Goal: Transaction & Acquisition: Purchase product/service

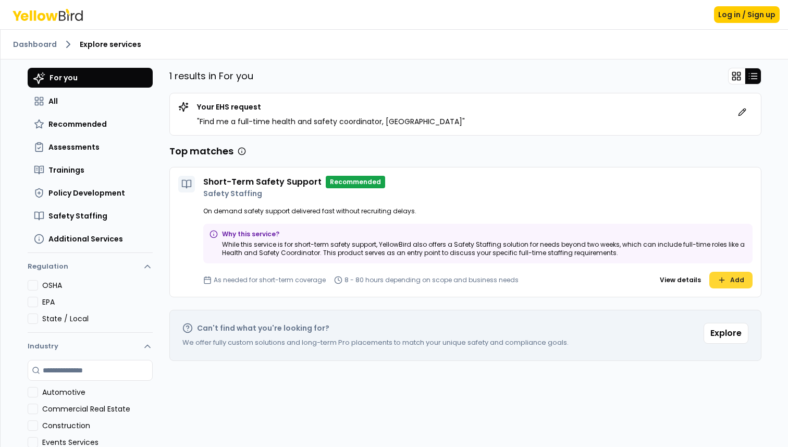
click at [733, 274] on button "Add" at bounding box center [731, 280] width 43 height 17
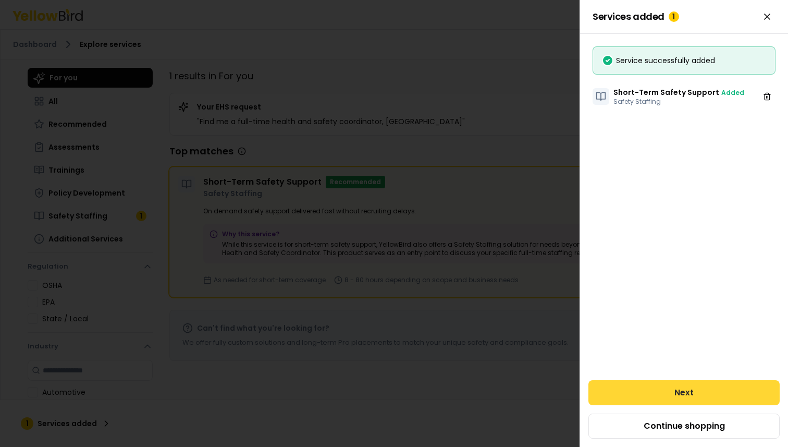
click at [696, 390] on button "Next" at bounding box center [684, 392] width 191 height 25
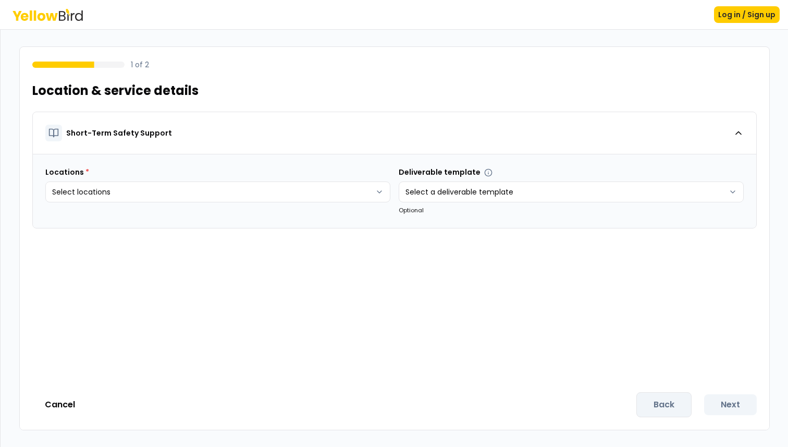
click at [666, 403] on div "Back Next" at bounding box center [697, 404] width 120 height 25
click at [67, 404] on button "Cancel" at bounding box center [59, 404] width 55 height 21
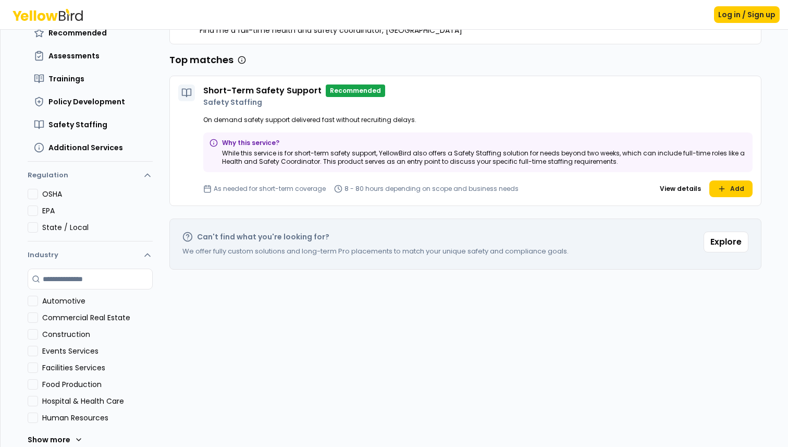
scroll to position [103, 0]
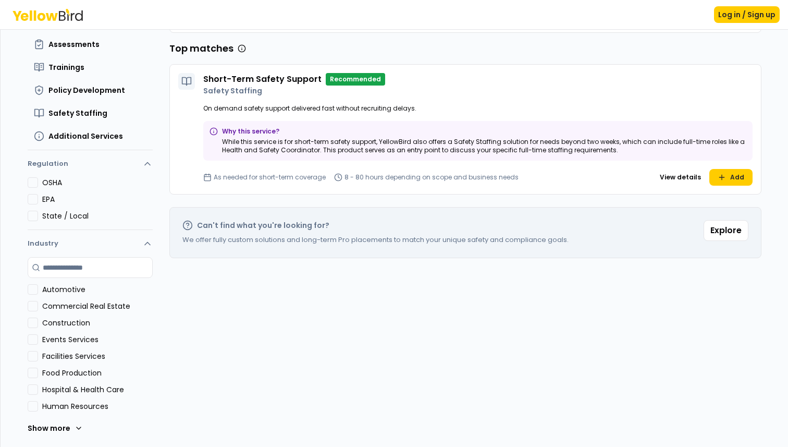
click at [38, 286] on button "Automotive" at bounding box center [33, 289] width 10 height 10
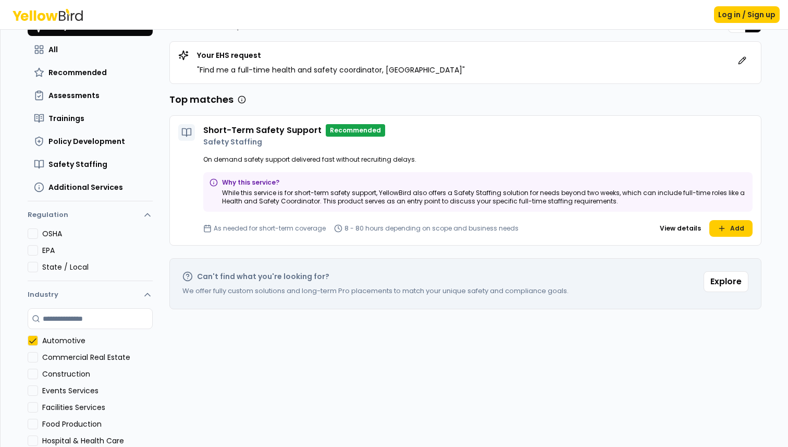
scroll to position [0, 0]
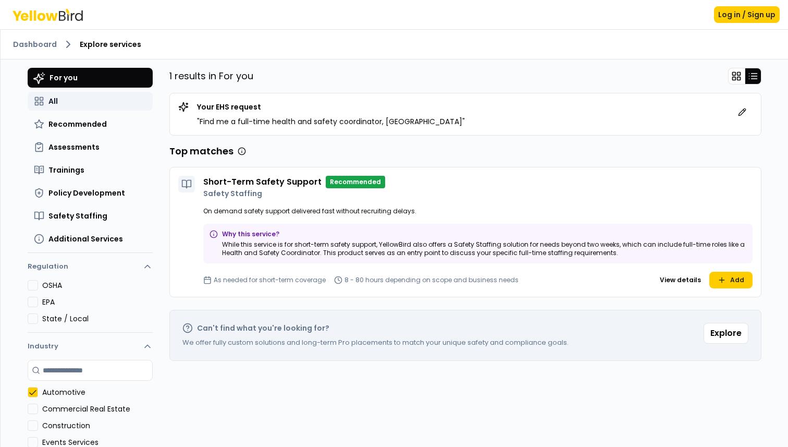
click at [56, 101] on span "All" at bounding box center [52, 101] width 9 height 10
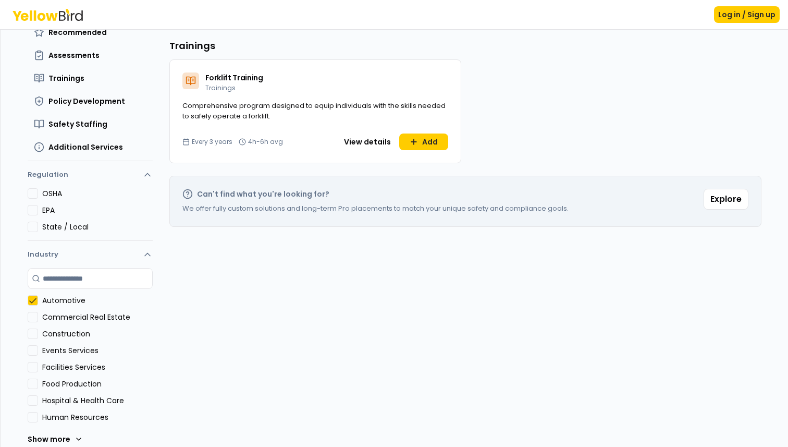
scroll to position [103, 0]
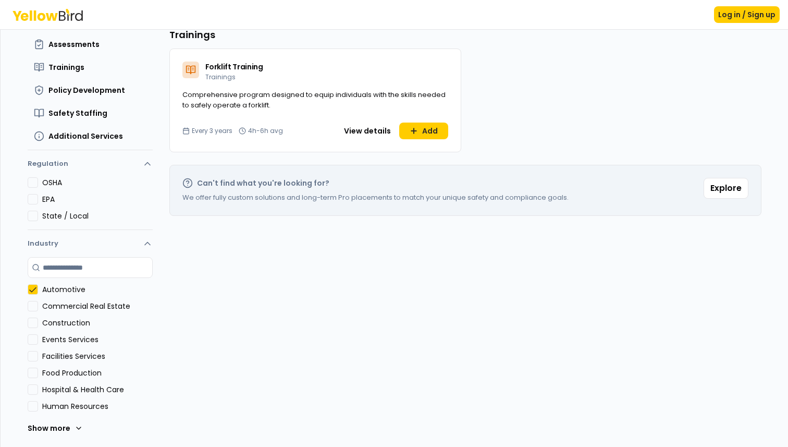
click at [32, 293] on button "Automotive" at bounding box center [33, 289] width 10 height 10
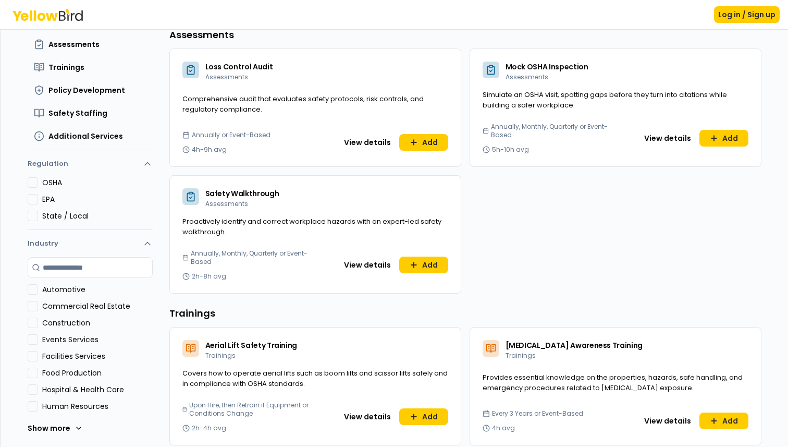
click at [32, 327] on button "Construction" at bounding box center [33, 323] width 10 height 10
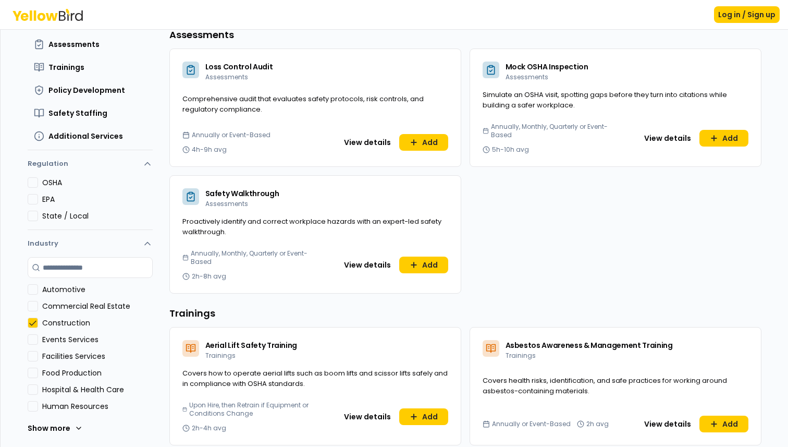
click at [29, 321] on button "Construction" at bounding box center [33, 323] width 10 height 10
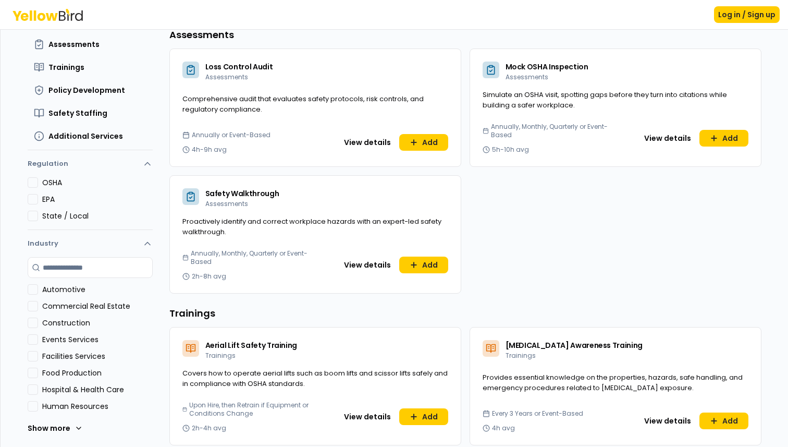
click at [32, 371] on Production "Food Production" at bounding box center [33, 373] width 10 height 10
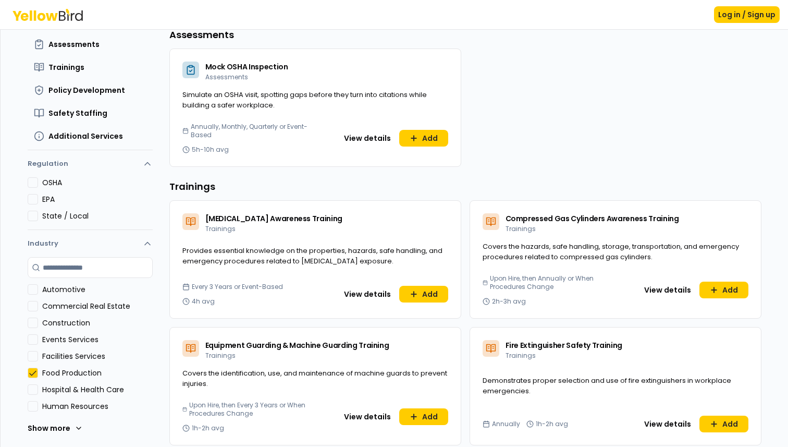
click at [32, 371] on Production "Food Production" at bounding box center [33, 373] width 10 height 10
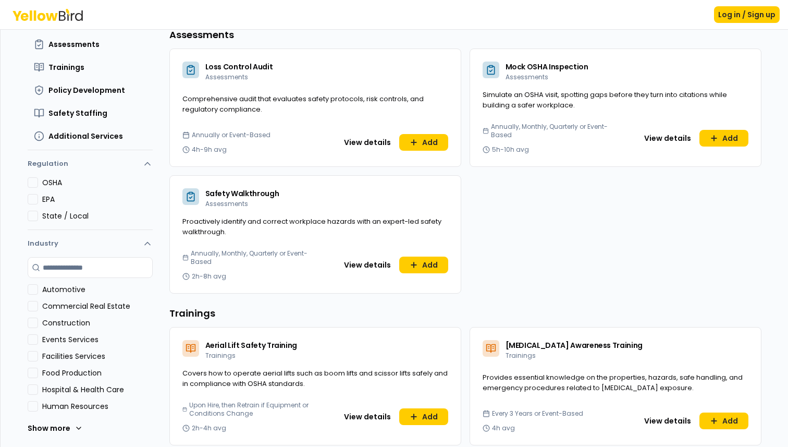
click at [35, 216] on button "State / Local" at bounding box center [33, 216] width 10 height 10
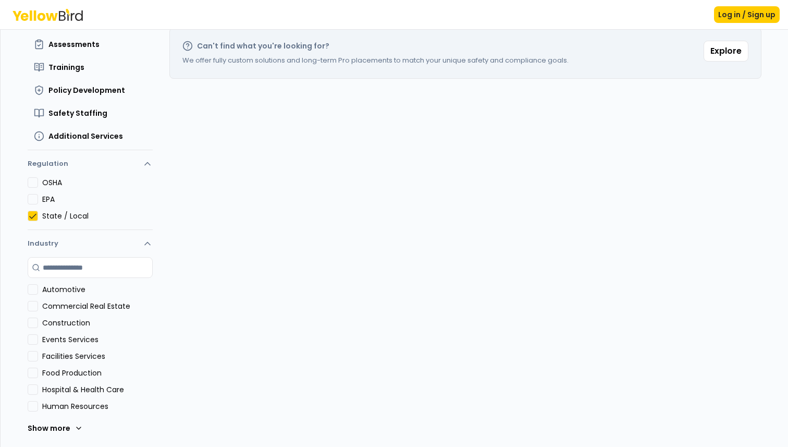
scroll to position [0, 0]
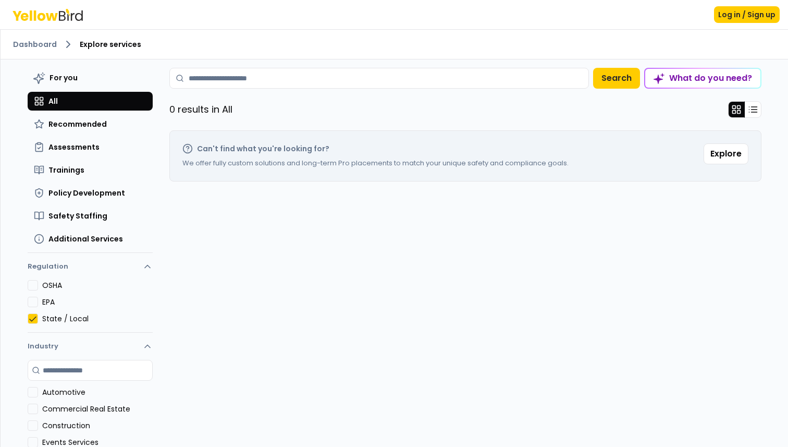
click at [33, 297] on button "EPA" at bounding box center [33, 302] width 10 height 10
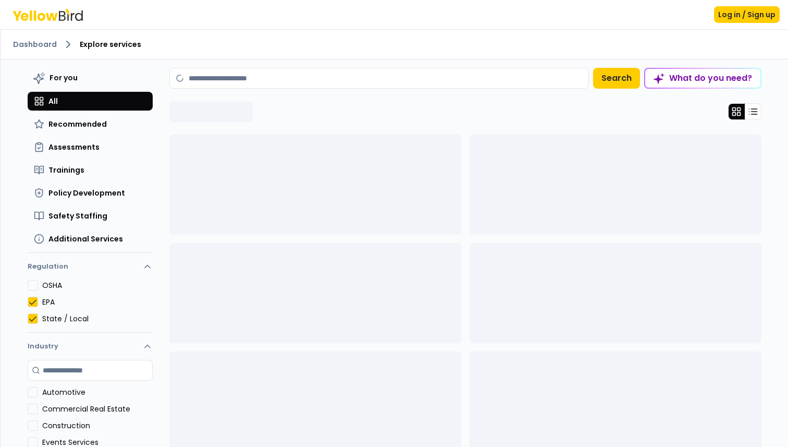
click at [33, 322] on button "State / Local" at bounding box center [33, 318] width 10 height 10
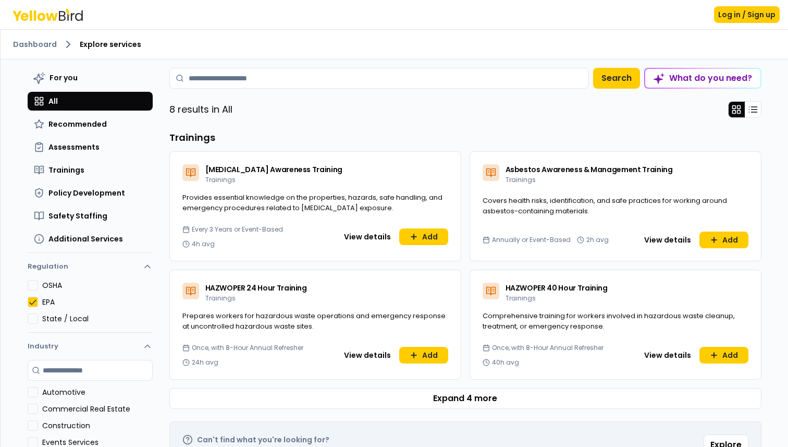
click at [32, 287] on button "OSHA" at bounding box center [33, 285] width 10 height 10
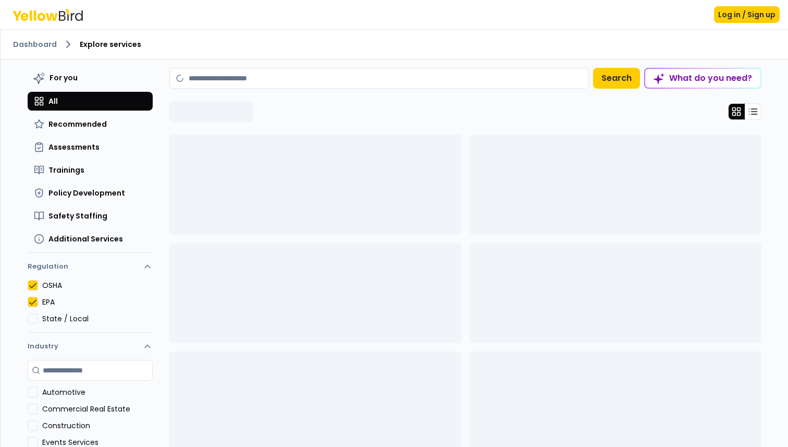
click at [32, 300] on button "EPA" at bounding box center [33, 302] width 10 height 10
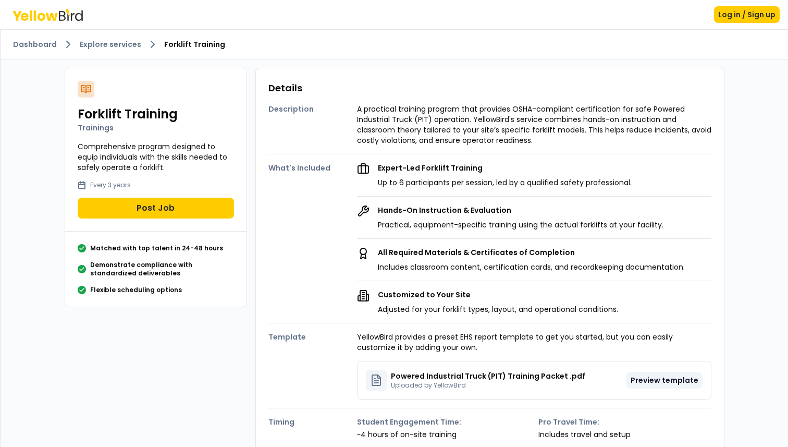
click at [649, 377] on button "Preview template" at bounding box center [665, 380] width 76 height 17
click at [663, 378] on button "Preview template" at bounding box center [665, 380] width 76 height 17
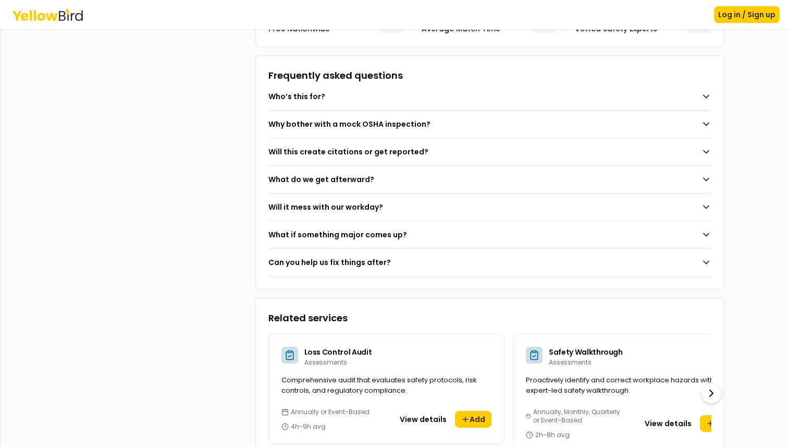
scroll to position [840, 0]
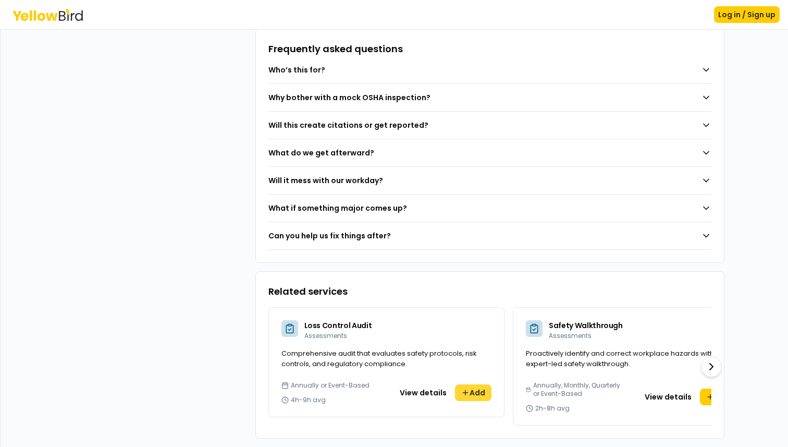
click at [473, 391] on button "Add" at bounding box center [473, 392] width 37 height 17
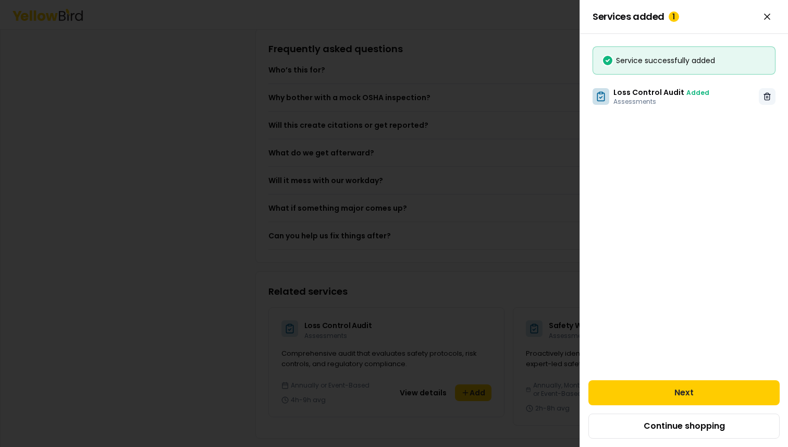
click at [766, 90] on button at bounding box center [767, 96] width 17 height 17
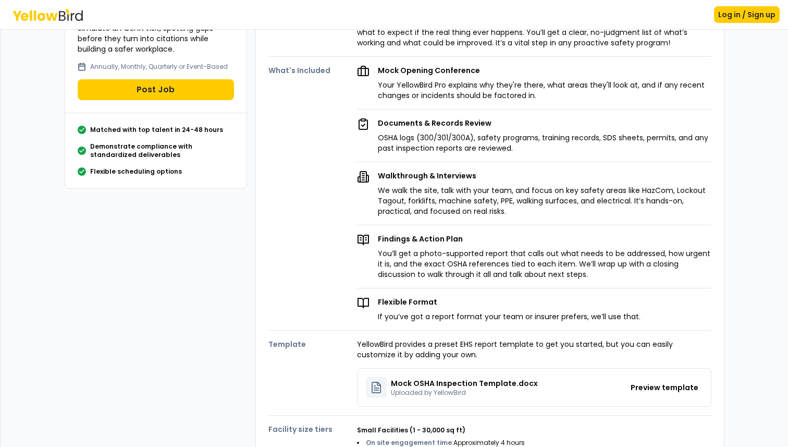
scroll to position [0, 0]
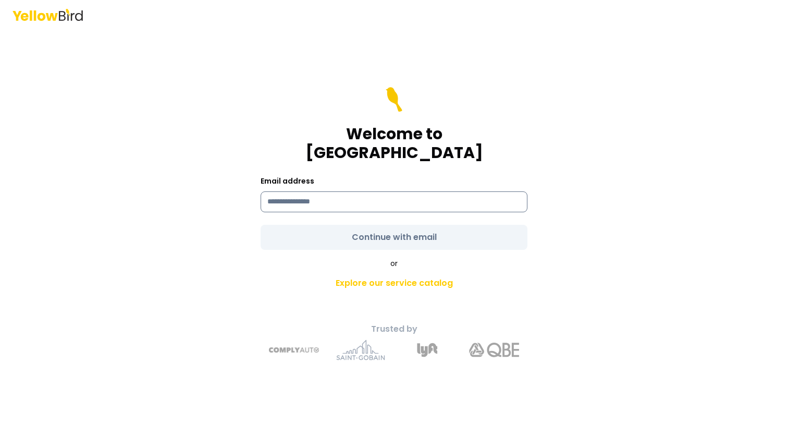
click at [320, 191] on input at bounding box center [394, 201] width 267 height 21
type input "**********"
click at [160, 136] on div "**********" at bounding box center [394, 223] width 788 height 447
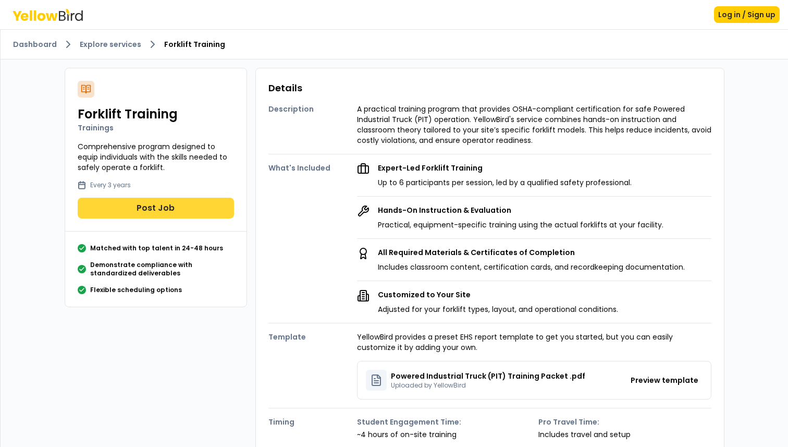
click at [144, 211] on button "Post Job" at bounding box center [156, 208] width 156 height 21
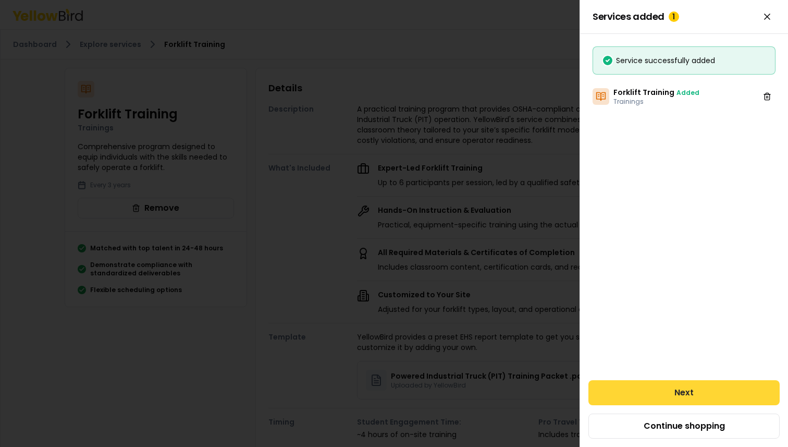
click at [650, 388] on button "Next" at bounding box center [684, 392] width 191 height 25
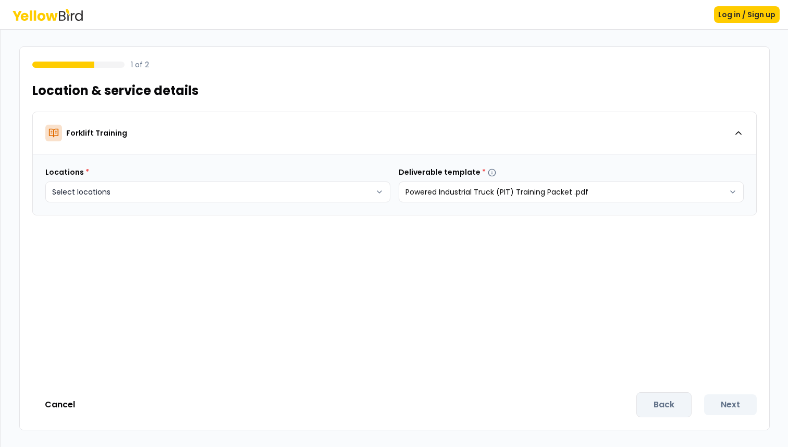
click at [380, 193] on body "Log in / Sign up 1 of 2 Location & service details Forklift Training Locations …" at bounding box center [394, 223] width 788 height 447
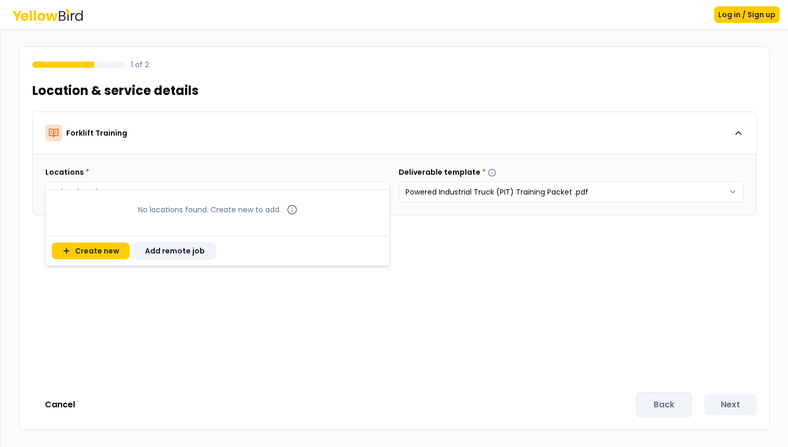
click at [173, 251] on button "Add remote job" at bounding box center [175, 250] width 82 height 17
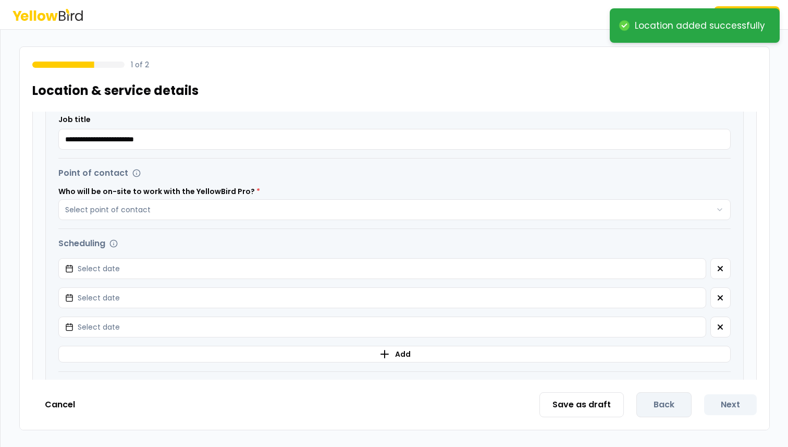
scroll to position [415, 0]
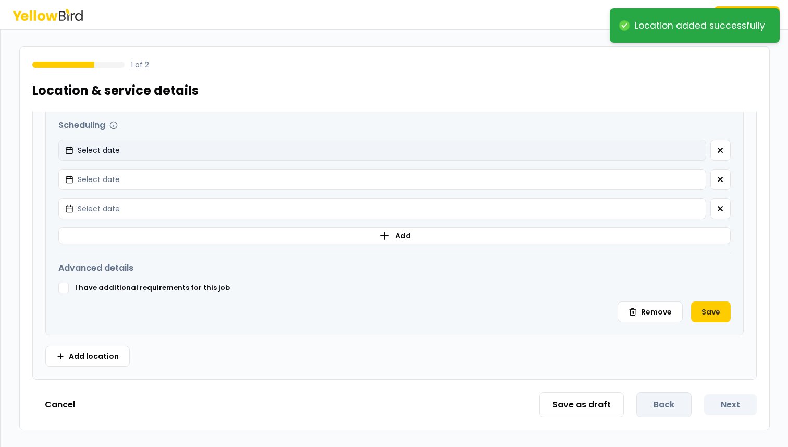
click at [263, 159] on button "Select date" at bounding box center [382, 150] width 648 height 21
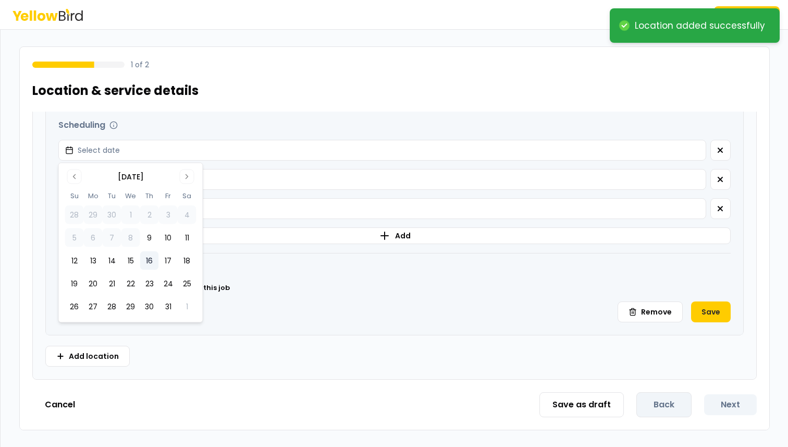
click at [149, 258] on button "16" at bounding box center [149, 260] width 19 height 19
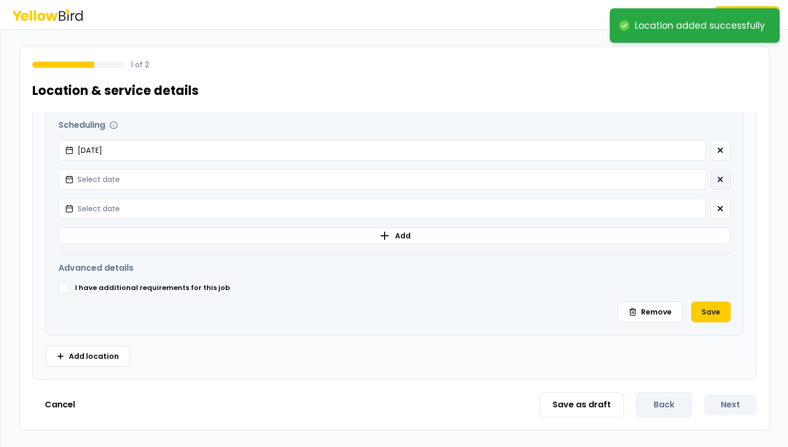
click at [713, 184] on button "button" at bounding box center [721, 179] width 20 height 21
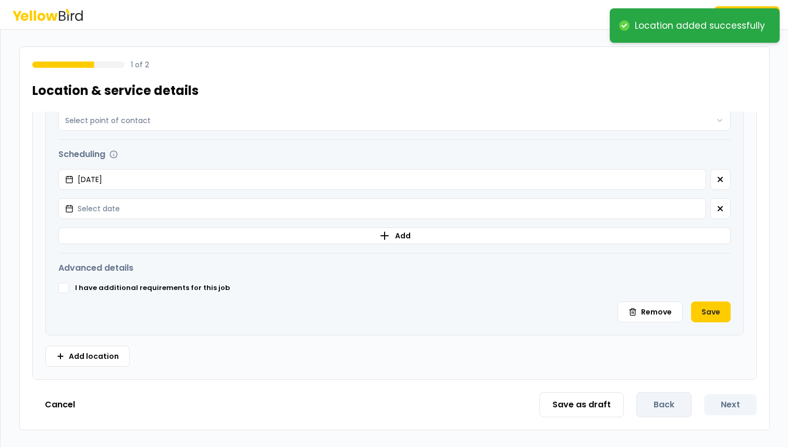
click at [713, 184] on button "button" at bounding box center [721, 179] width 20 height 21
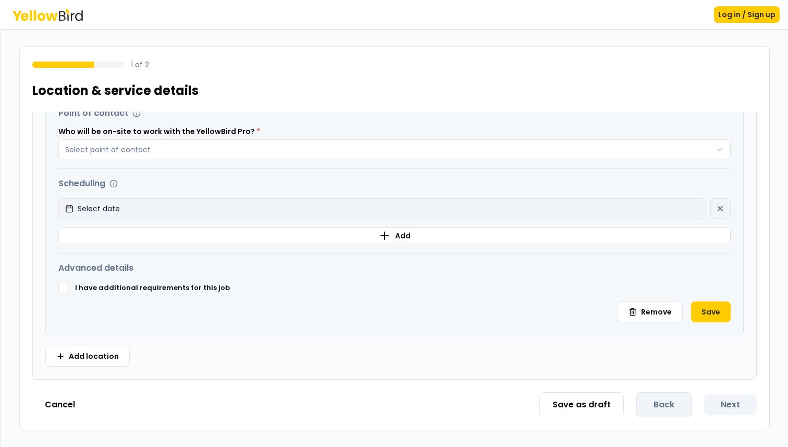
click at [361, 212] on button "Select date" at bounding box center [382, 208] width 648 height 21
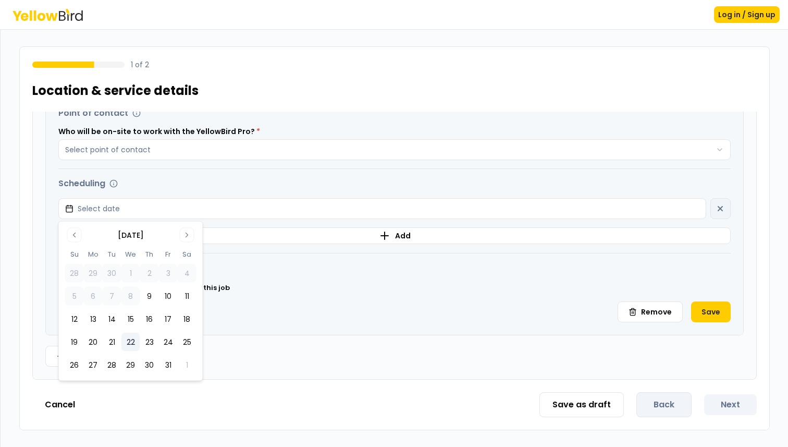
click at [130, 336] on button "22" at bounding box center [131, 342] width 19 height 19
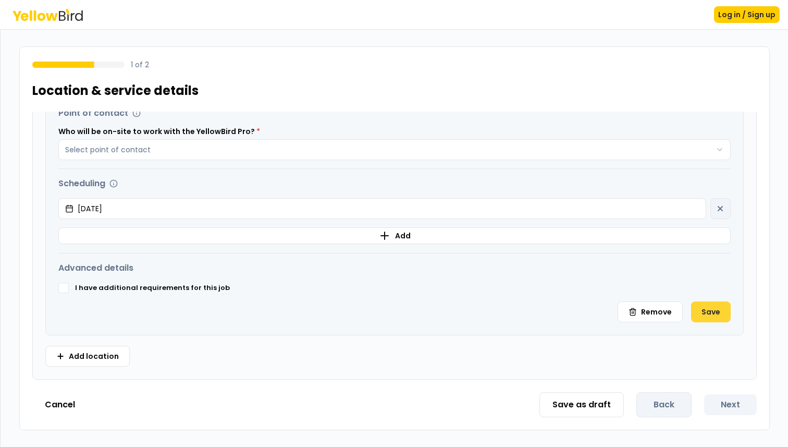
click at [722, 313] on button "Save" at bounding box center [711, 311] width 40 height 21
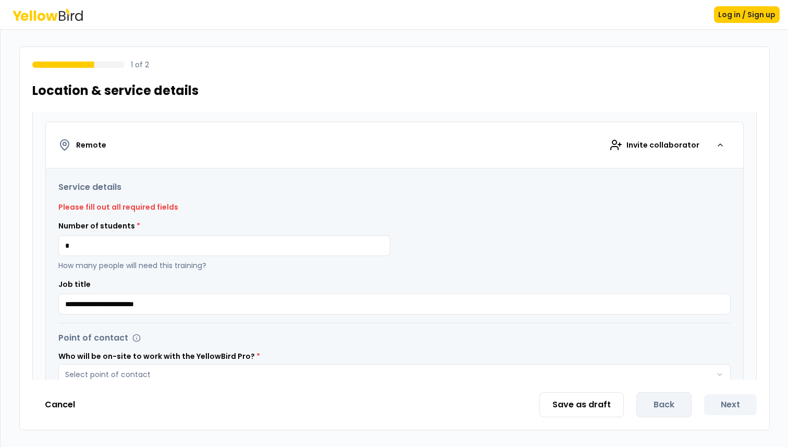
scroll to position [365, 0]
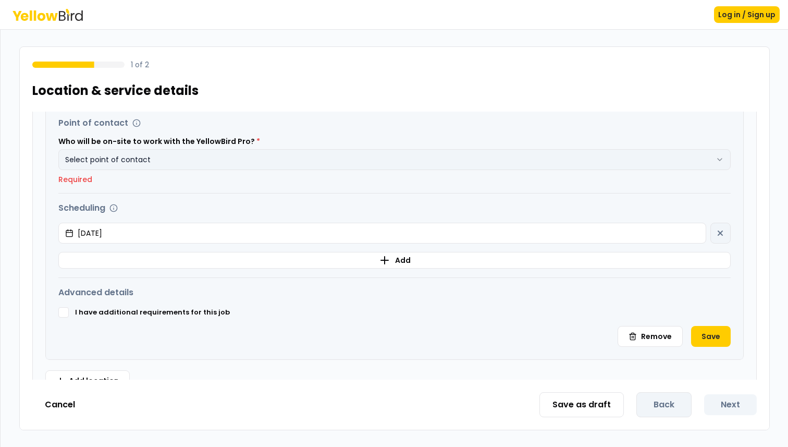
type input "*"
click at [168, 165] on button "Select point of contact" at bounding box center [394, 159] width 673 height 21
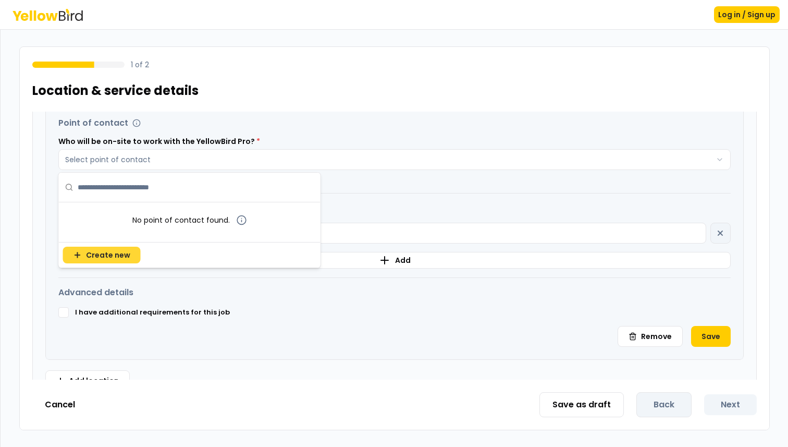
click at [107, 258] on span "Create new" at bounding box center [108, 255] width 44 height 10
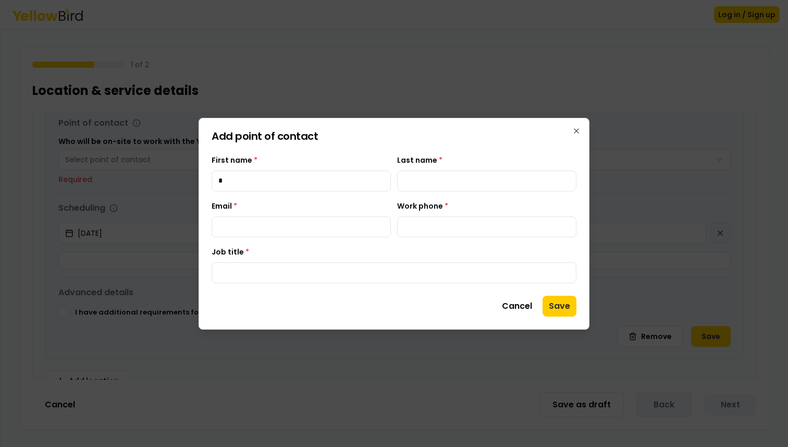
type input "*"
type input "*******"
type input "**********"
type input "*"
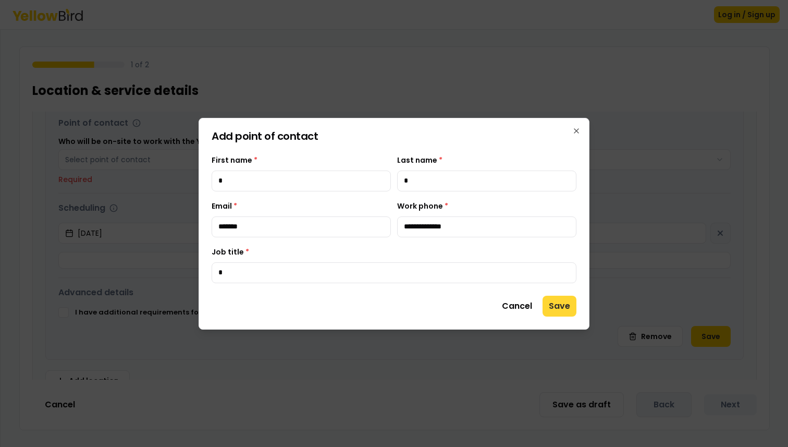
click at [563, 304] on button "Save" at bounding box center [560, 306] width 34 height 21
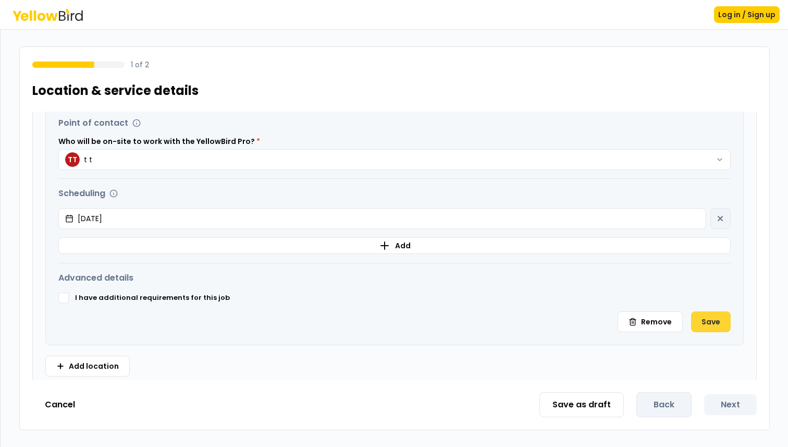
click at [718, 320] on button "Save" at bounding box center [711, 321] width 40 height 21
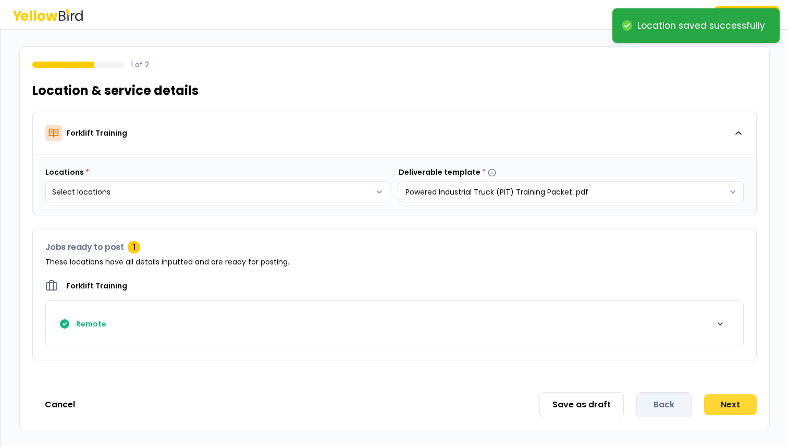
click at [734, 404] on button "Next" at bounding box center [731, 404] width 53 height 21
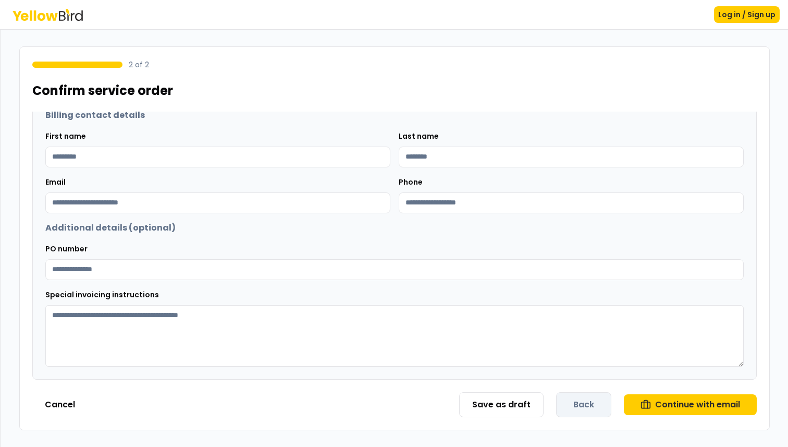
scroll to position [24, 0]
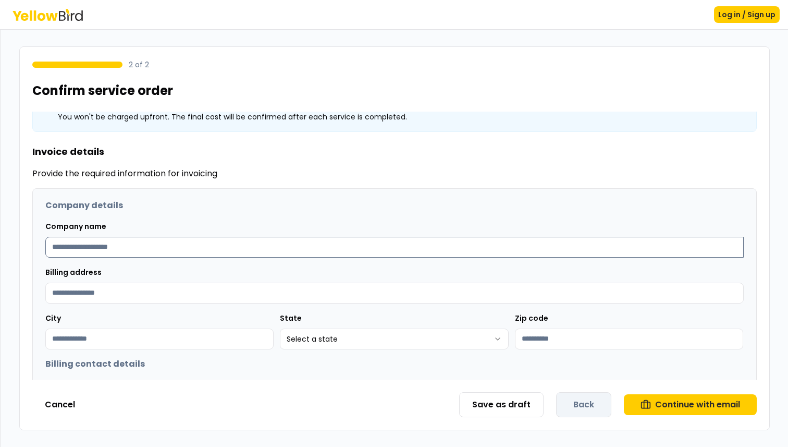
click at [197, 241] on input at bounding box center [394, 247] width 699 height 21
type input "*"
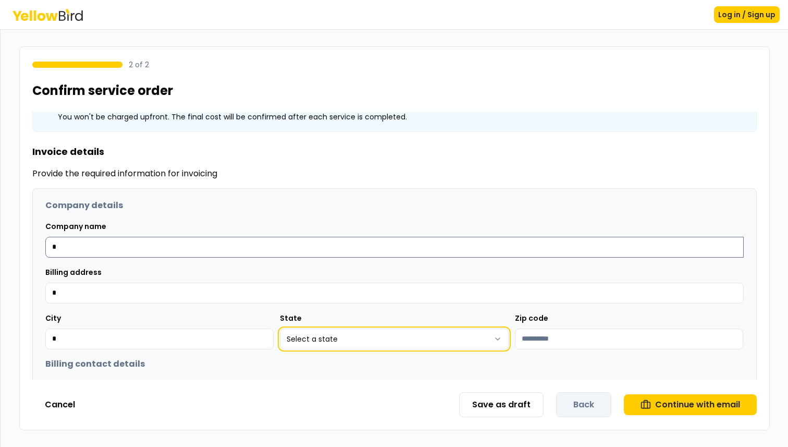
select select "**"
type input "*****"
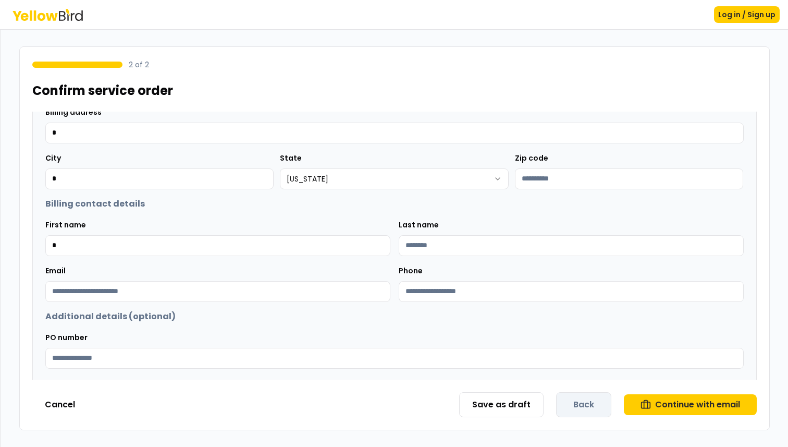
type input "*"
type input "*******"
type input "**"
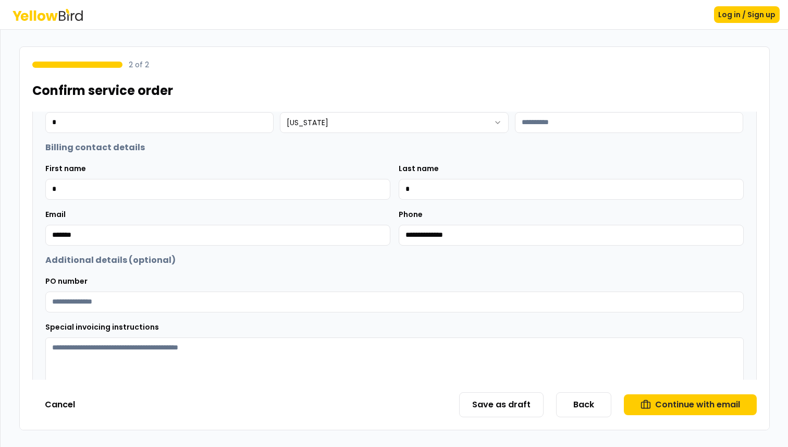
scroll to position [273, 0]
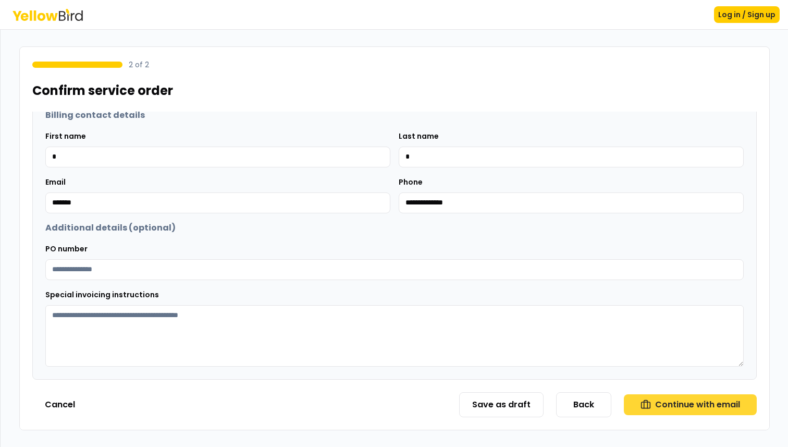
type input "**********"
click at [674, 402] on button "Continue with email" at bounding box center [690, 404] width 133 height 21
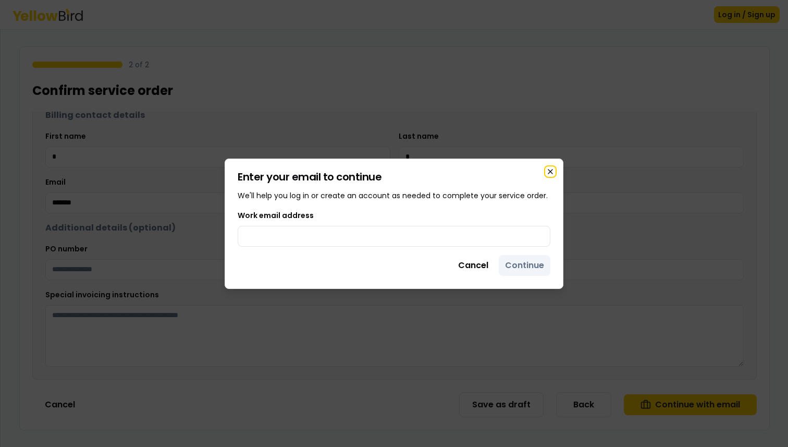
click at [554, 173] on icon "button" at bounding box center [551, 171] width 8 height 8
